Goal: Information Seeking & Learning: Find specific fact

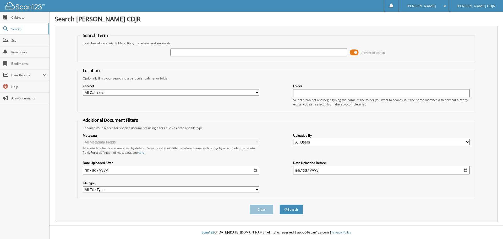
click at [217, 53] on input "text" at bounding box center [258, 52] width 176 height 8
type input "6200887"
click at [279, 204] on button "Search" at bounding box center [291, 209] width 24 height 10
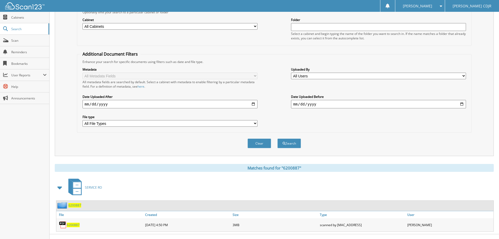
scroll to position [75, 0]
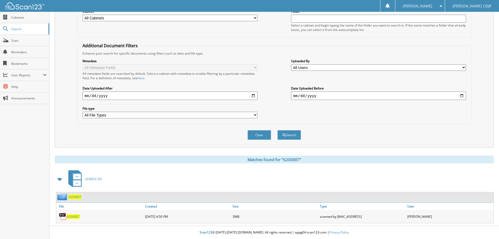
click at [62, 216] on img at bounding box center [63, 216] width 8 height 8
click at [79, 214] on span "6200887" at bounding box center [73, 216] width 13 height 4
